Goal: Find specific page/section: Find specific page/section

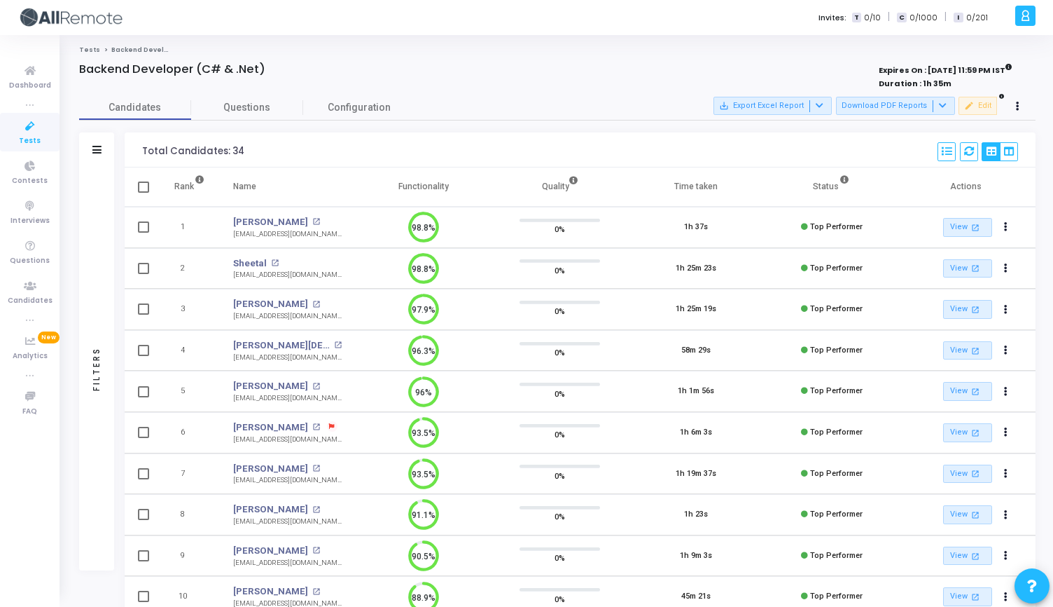
click at [35, 135] on span "Tests" at bounding box center [30, 141] width 22 height 12
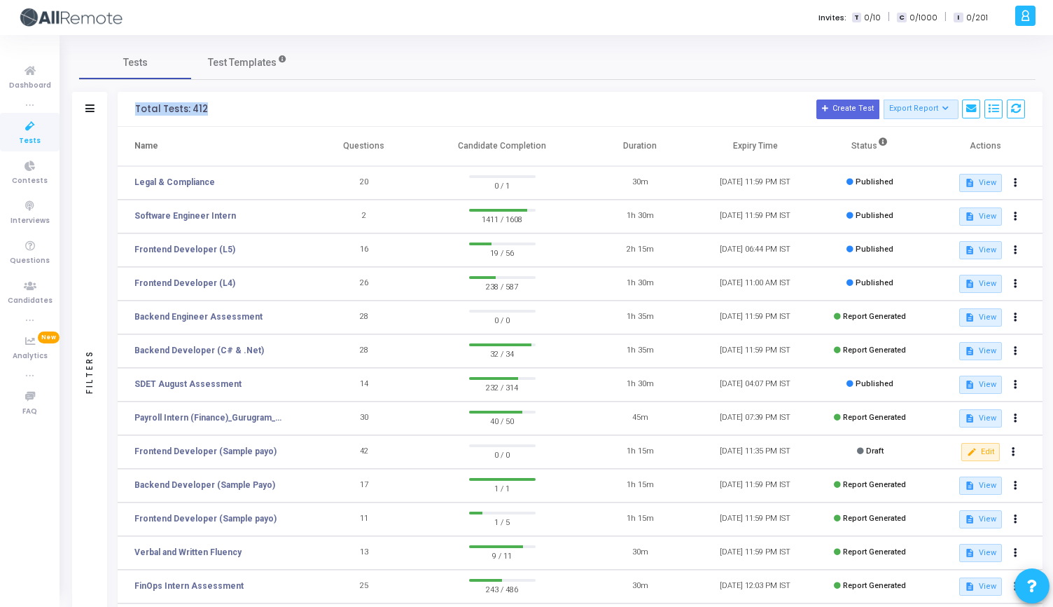
drag, startPoint x: 131, startPoint y: 111, endPoint x: 226, endPoint y: 110, distance: 94.6
click at [226, 110] on div "Total Tests: 412 Create Test Export Report Id Name Job Role Questions Candidate…" at bounding box center [580, 109] width 925 height 35
click at [226, 110] on h3 "Total Tests: 412 Create Test Export Report Id Name Job Role Questions Candidate…" at bounding box center [580, 109] width 890 height 20
drag, startPoint x: 226, startPoint y: 110, endPoint x: 127, endPoint y: 109, distance: 98.1
click at [127, 109] on div "Total Tests: 412 Create Test Export Report Id Name Job Role Questions Candidate…" at bounding box center [580, 109] width 925 height 35
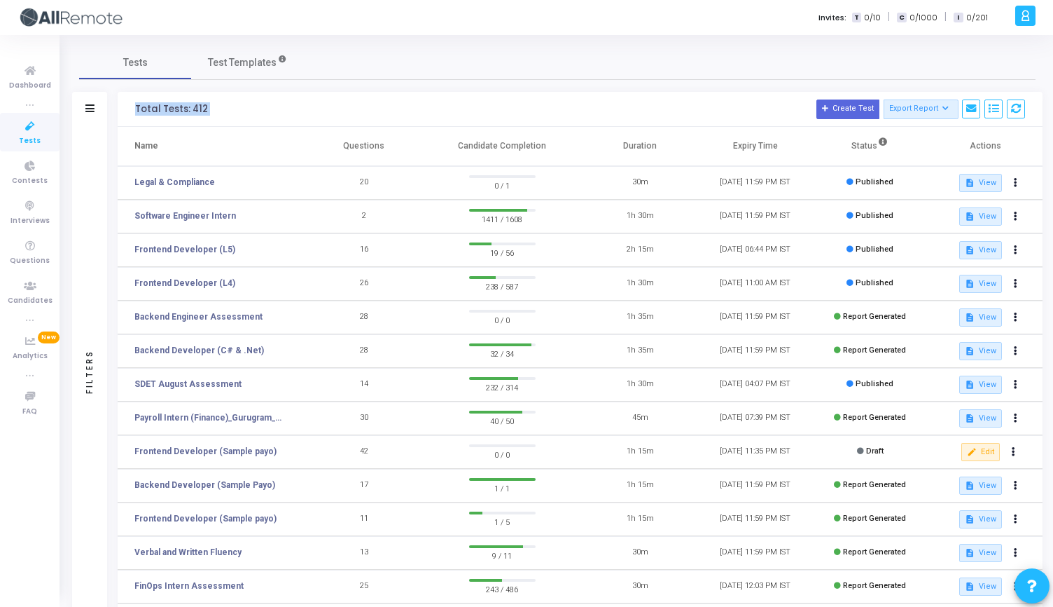
click at [127, 109] on div "Total Tests: 412 Create Test Export Report Id Name Job Role Questions Candidate…" at bounding box center [580, 109] width 925 height 35
drag, startPoint x: 127, startPoint y: 109, endPoint x: 202, endPoint y: 109, distance: 75.6
click at [202, 109] on div "Total Tests: 412 Create Test Export Report Id Name Job Role Questions Candidate…" at bounding box center [580, 109] width 925 height 35
click at [220, 108] on h3 "Total Tests: 412 Create Test Export Report Id Name Job Role Questions Candidate…" at bounding box center [580, 109] width 890 height 20
drag, startPoint x: 220, startPoint y: 108, endPoint x: 125, endPoint y: 107, distance: 95.3
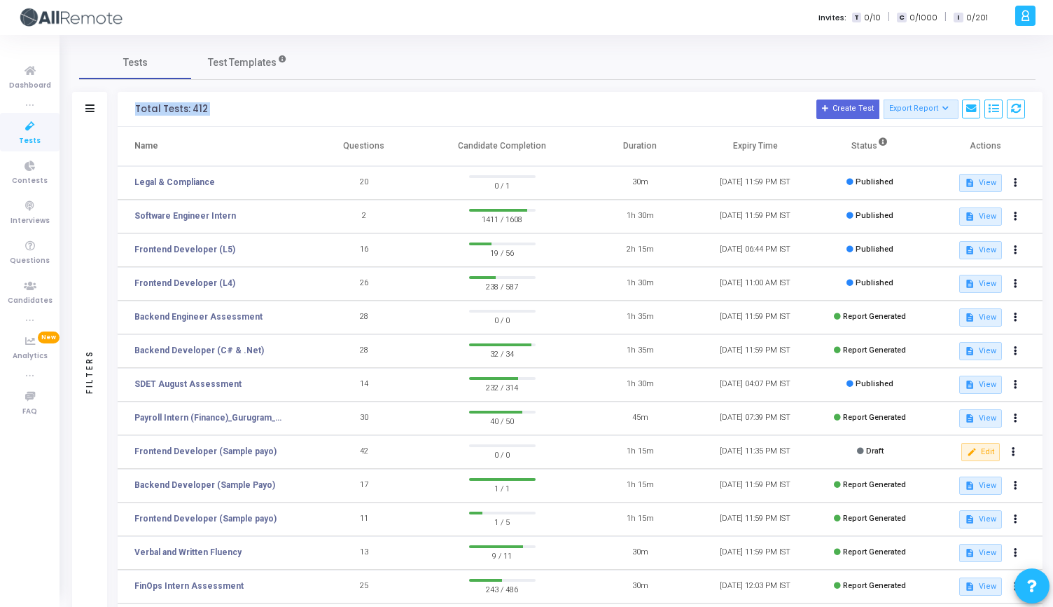
click at [125, 107] on div "Total Tests: 412 Create Test Export Report Id Name Job Role Questions Candidate…" at bounding box center [580, 109] width 925 height 35
drag, startPoint x: 125, startPoint y: 107, endPoint x: 235, endPoint y: 110, distance: 110.7
click at [235, 110] on div "Total Tests: 412 Create Test Export Report Id Name Job Role Questions Candidate…" at bounding box center [580, 109] width 925 height 35
click at [235, 110] on h3 "Total Tests: 412 Create Test Export Report Id Name Job Role Questions Candidate…" at bounding box center [580, 109] width 890 height 20
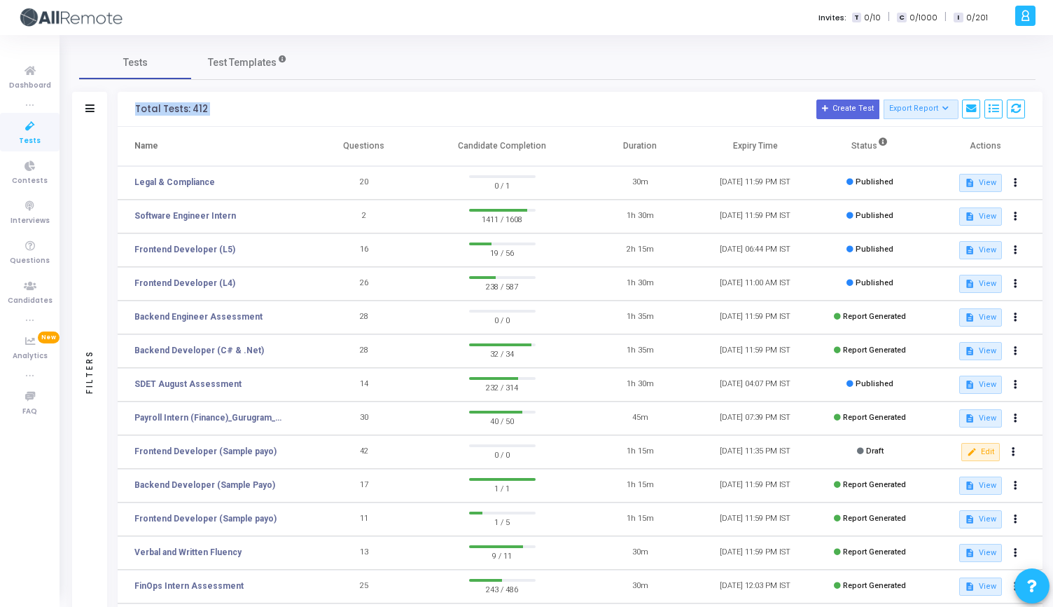
drag, startPoint x: 235, startPoint y: 110, endPoint x: 132, endPoint y: 109, distance: 103.7
click at [132, 109] on div "Total Tests: 412 Create Test Export Report Id Name Job Role Questions Candidate…" at bounding box center [580, 109] width 925 height 35
